Goal: Consume media (video, audio)

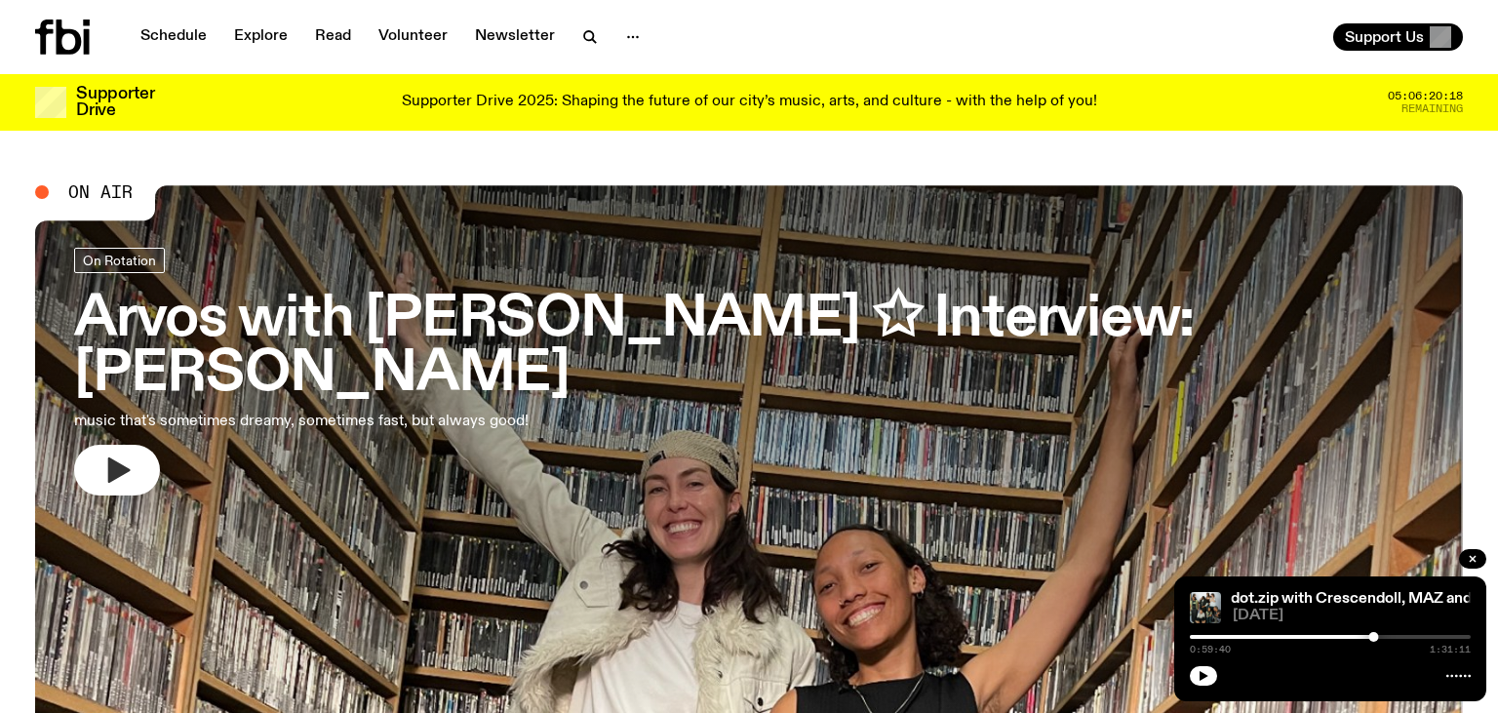
click at [113, 458] on icon "button" at bounding box center [119, 470] width 22 height 25
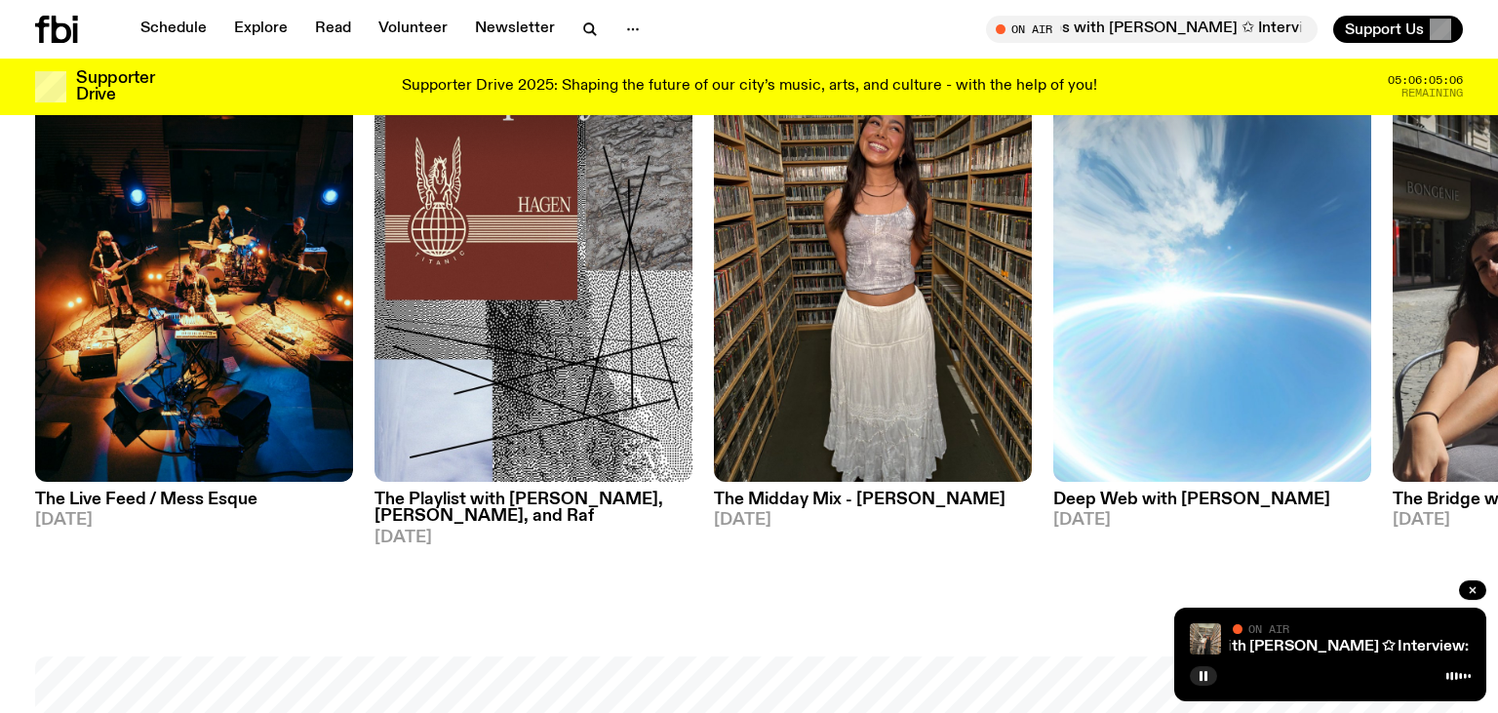
scroll to position [1127, 0]
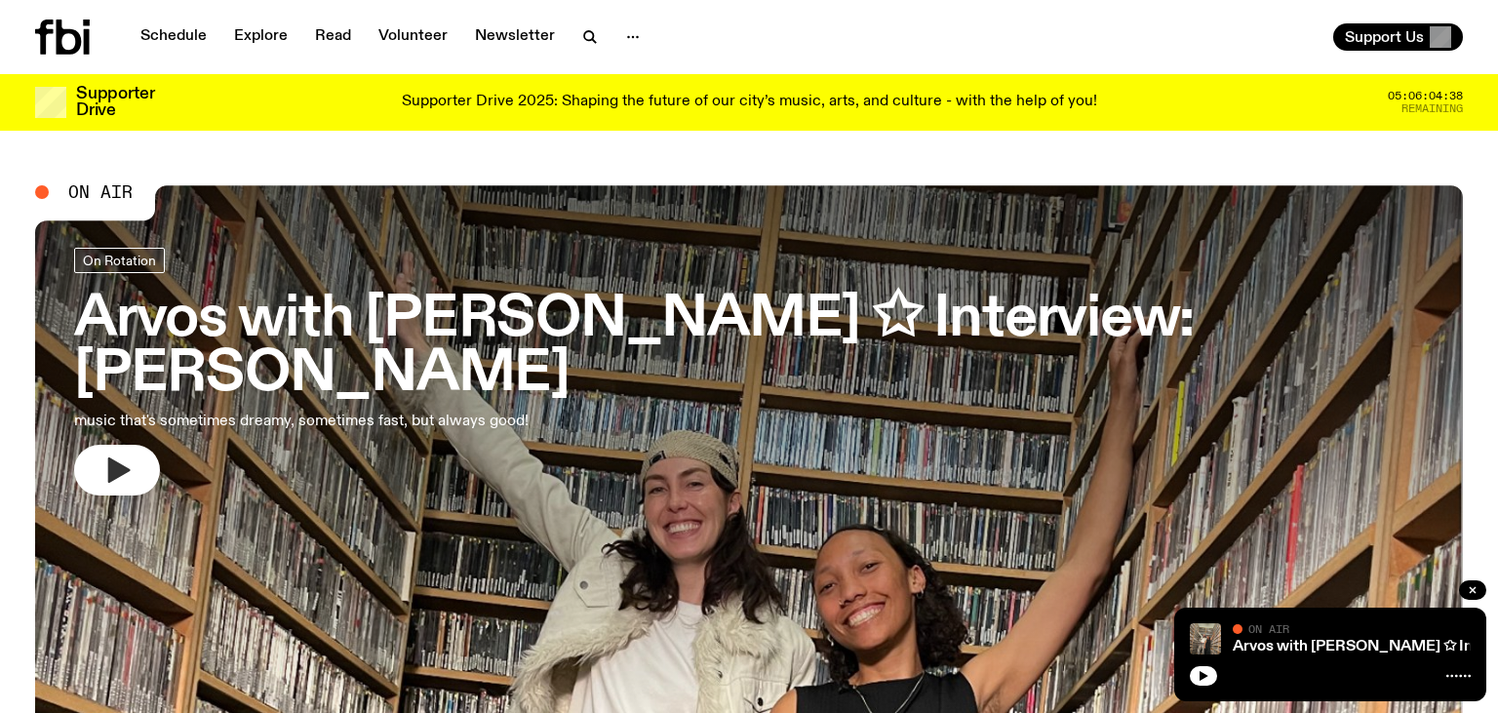
click at [117, 458] on icon "button" at bounding box center [119, 470] width 22 height 25
click at [1197, 685] on button "button" at bounding box center [1203, 676] width 27 height 20
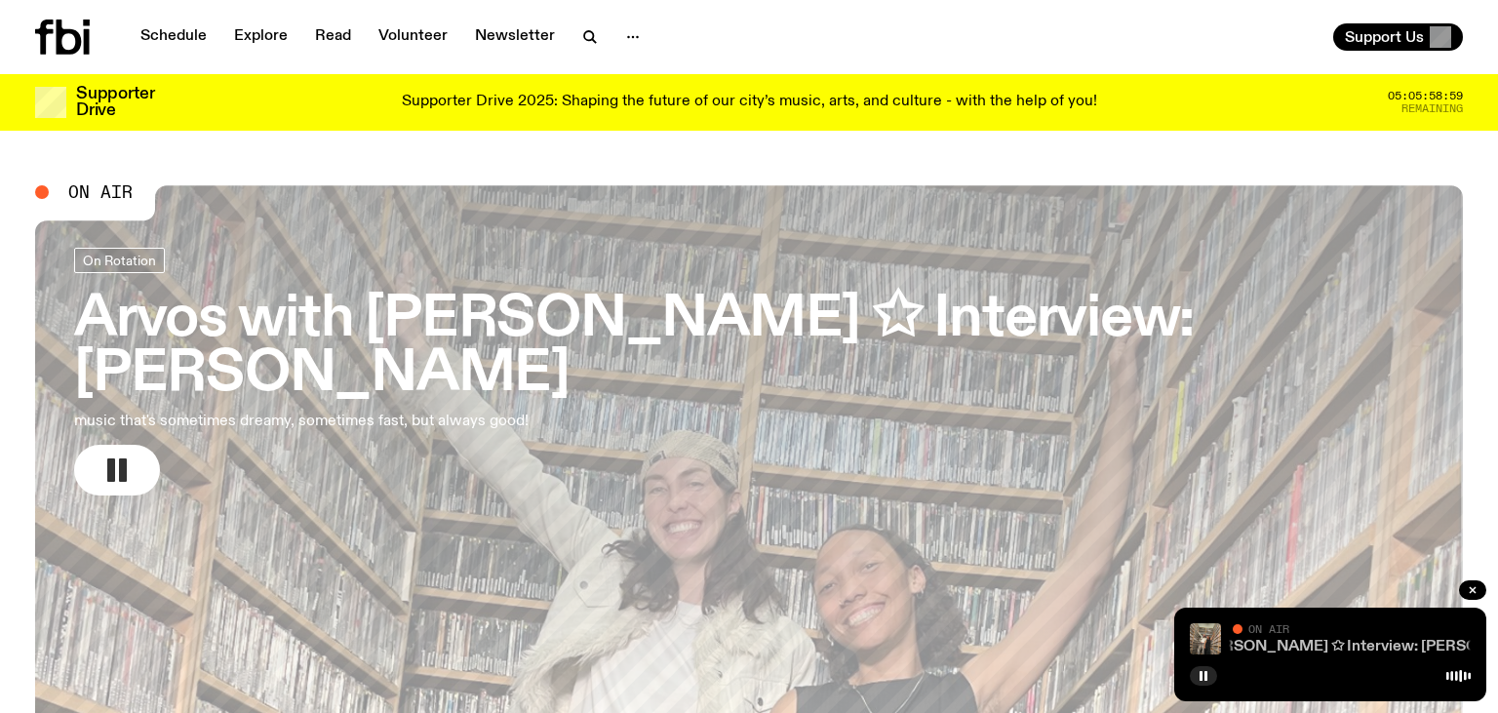
click at [1357, 641] on link "Arvos with [PERSON_NAME] ✩ Interview: [PERSON_NAME]" at bounding box center [1336, 647] width 430 height 16
